Goal: Obtain resource: Obtain resource

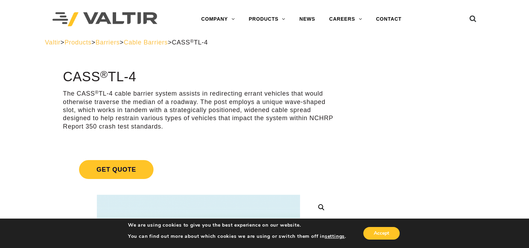
click at [168, 41] on span "Cable Barriers" at bounding box center [146, 42] width 44 height 7
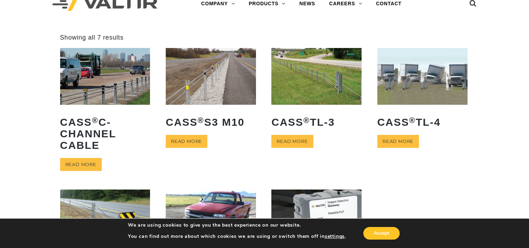
scroll to position [16, 0]
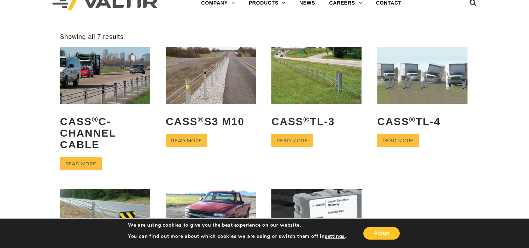
click at [319, 82] on img at bounding box center [316, 75] width 90 height 56
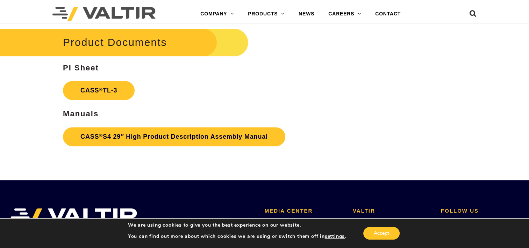
scroll to position [1078, 0]
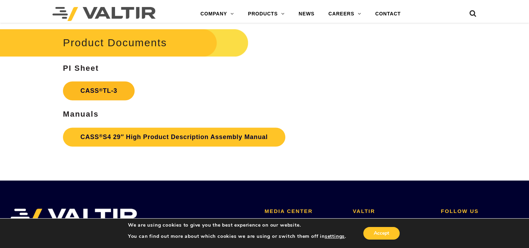
click at [101, 90] on sup "®" at bounding box center [101, 89] width 4 height 5
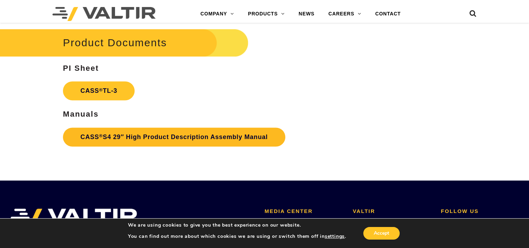
click at [163, 140] on link "CASS ® S4 29″ High Product Description Assembly Manual" at bounding box center [174, 136] width 222 height 19
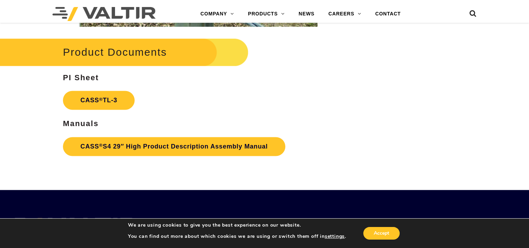
scroll to position [1069, 0]
click at [88, 104] on link "CASS ® TL-3" at bounding box center [99, 100] width 72 height 19
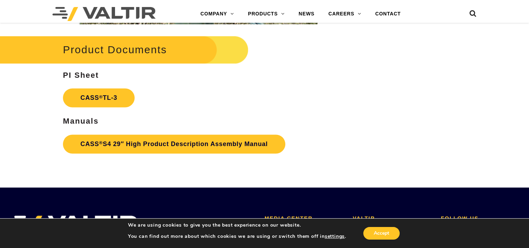
scroll to position [1071, 0]
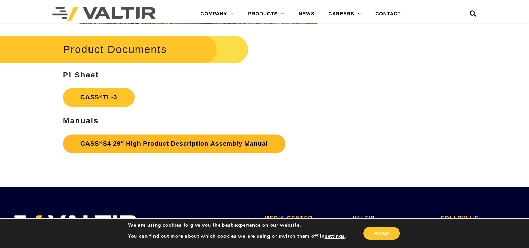
click at [214, 148] on link "CASS ® S4 29″ High Product Description Assembly Manual" at bounding box center [174, 143] width 222 height 19
